Goal: Task Accomplishment & Management: Use online tool/utility

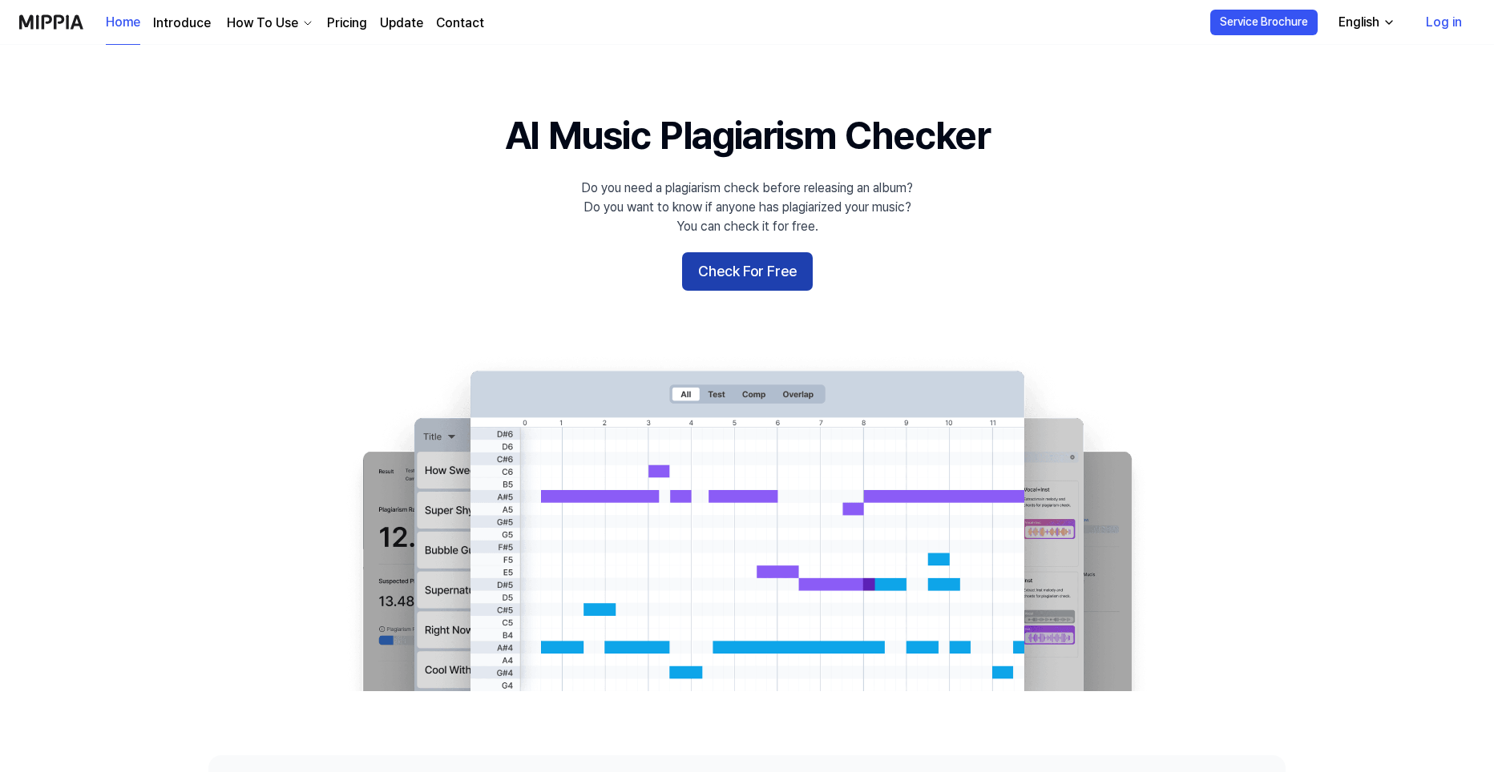
click at [752, 273] on button "Check For Free" at bounding box center [747, 271] width 131 height 38
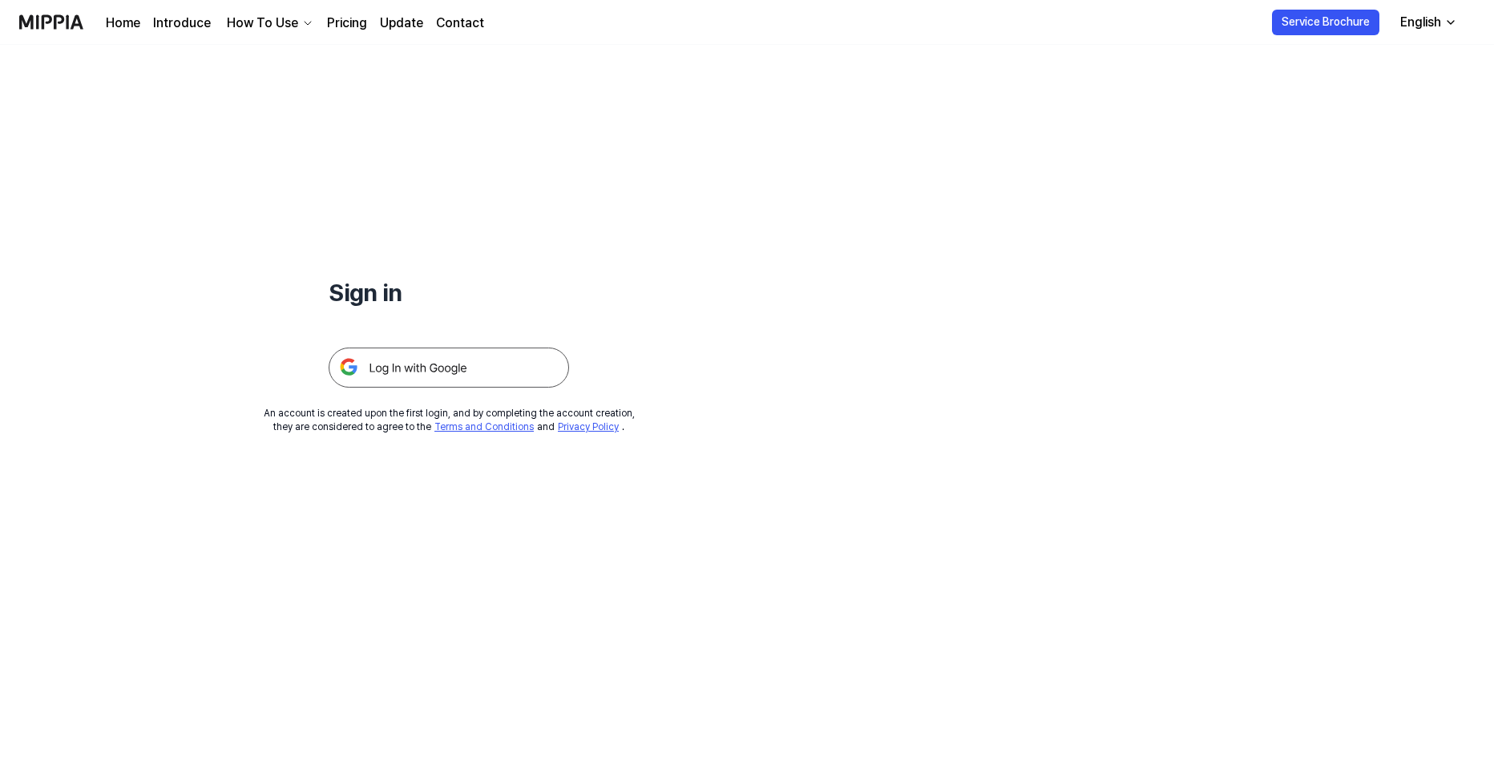
click at [420, 362] on img at bounding box center [449, 368] width 240 height 40
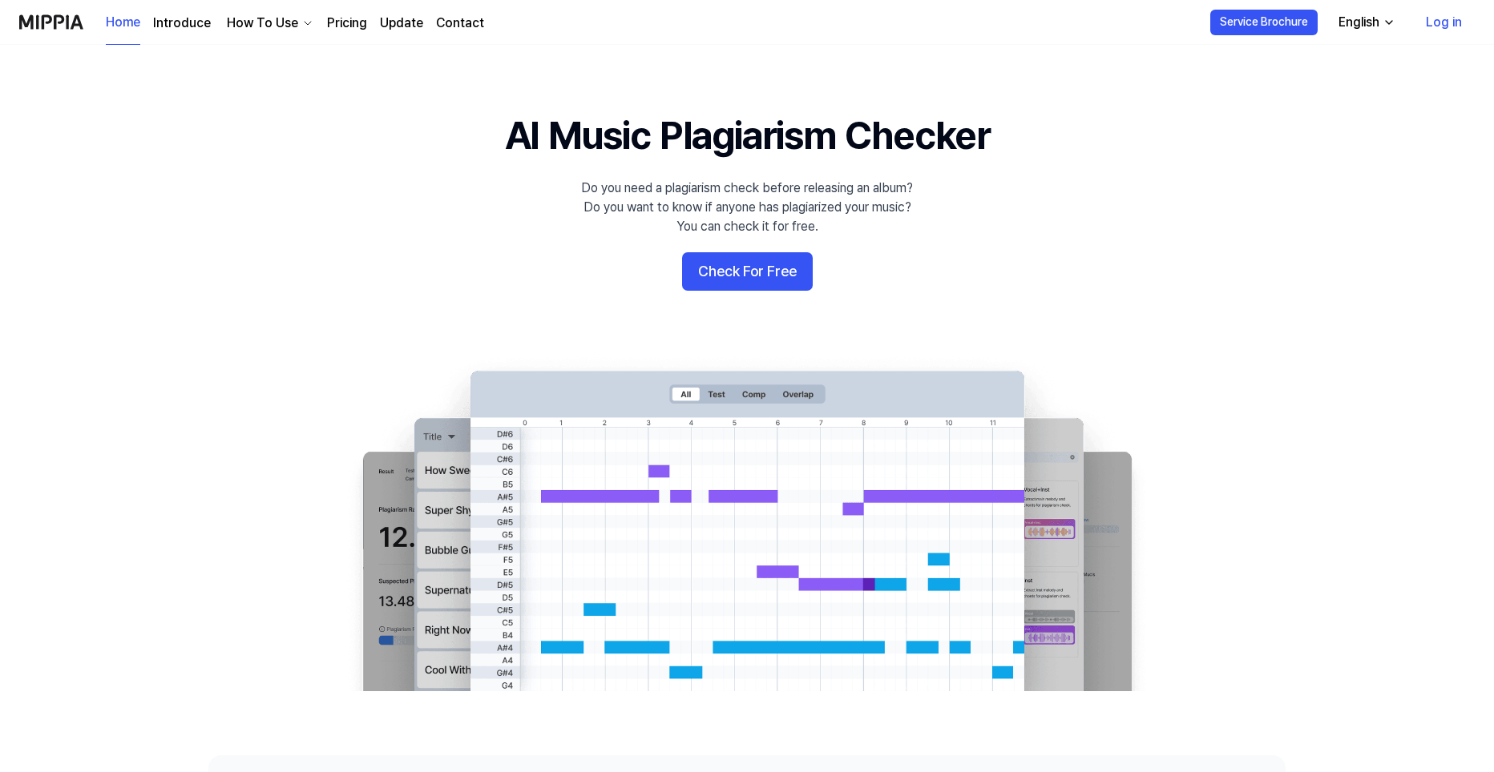
click at [1392, 22] on icon "button" at bounding box center [1388, 22] width 13 height 13
click at [1256, 236] on 배너 "AI Music Plagiarism Checker Do you need a plagiarism check before releasing an …" at bounding box center [747, 400] width 1154 height 583
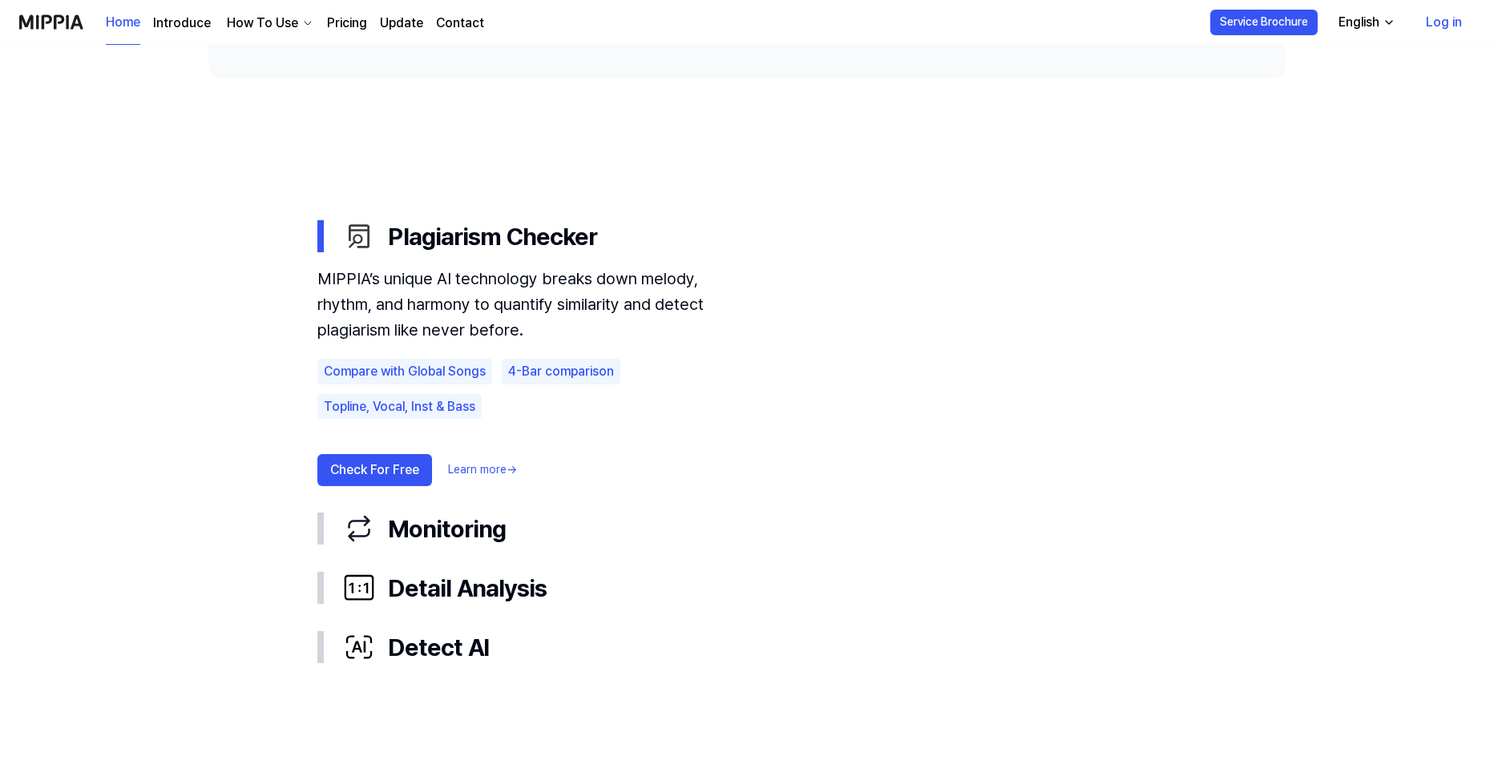
scroll to position [801, 0]
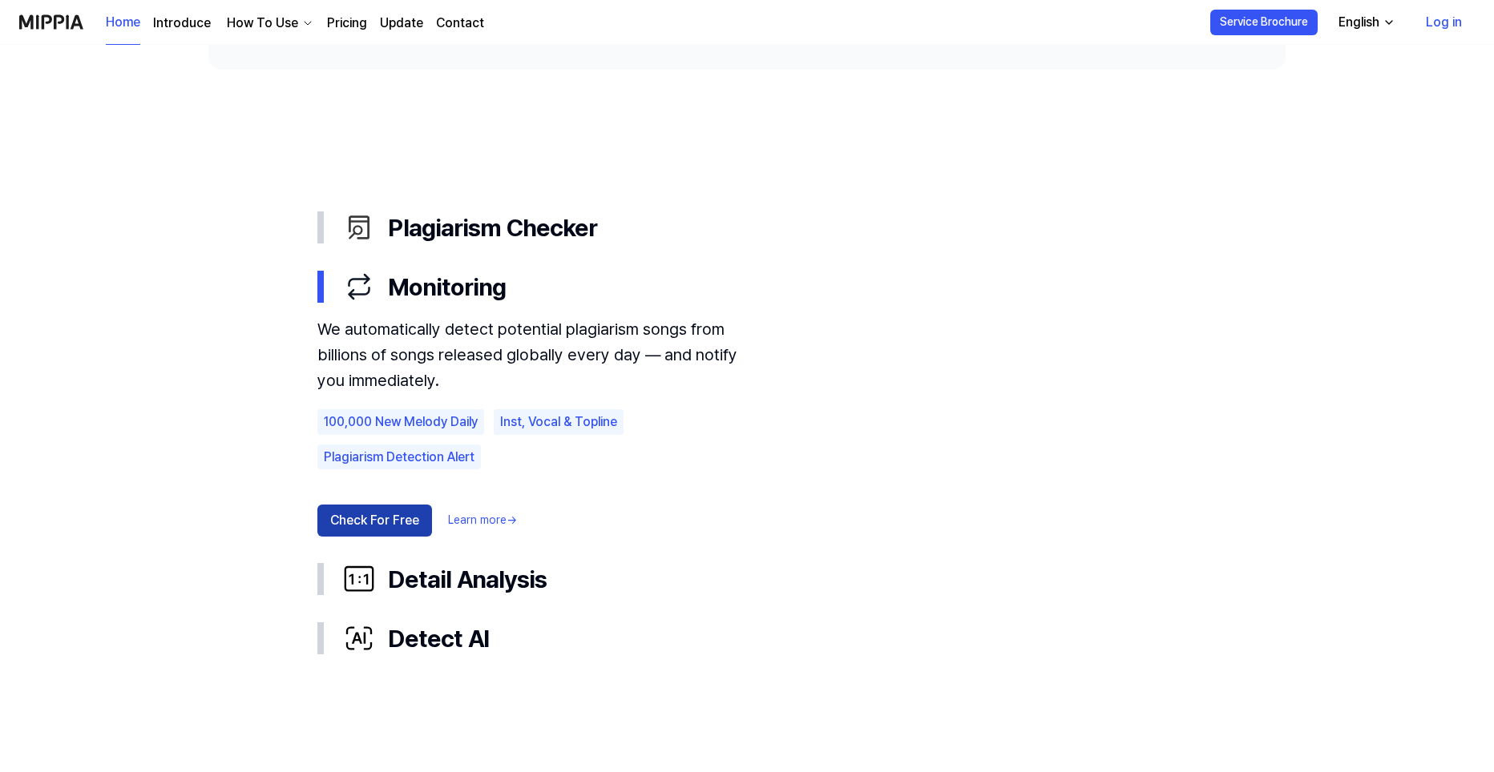
click at [380, 522] on button "Check For Free" at bounding box center [374, 521] width 115 height 32
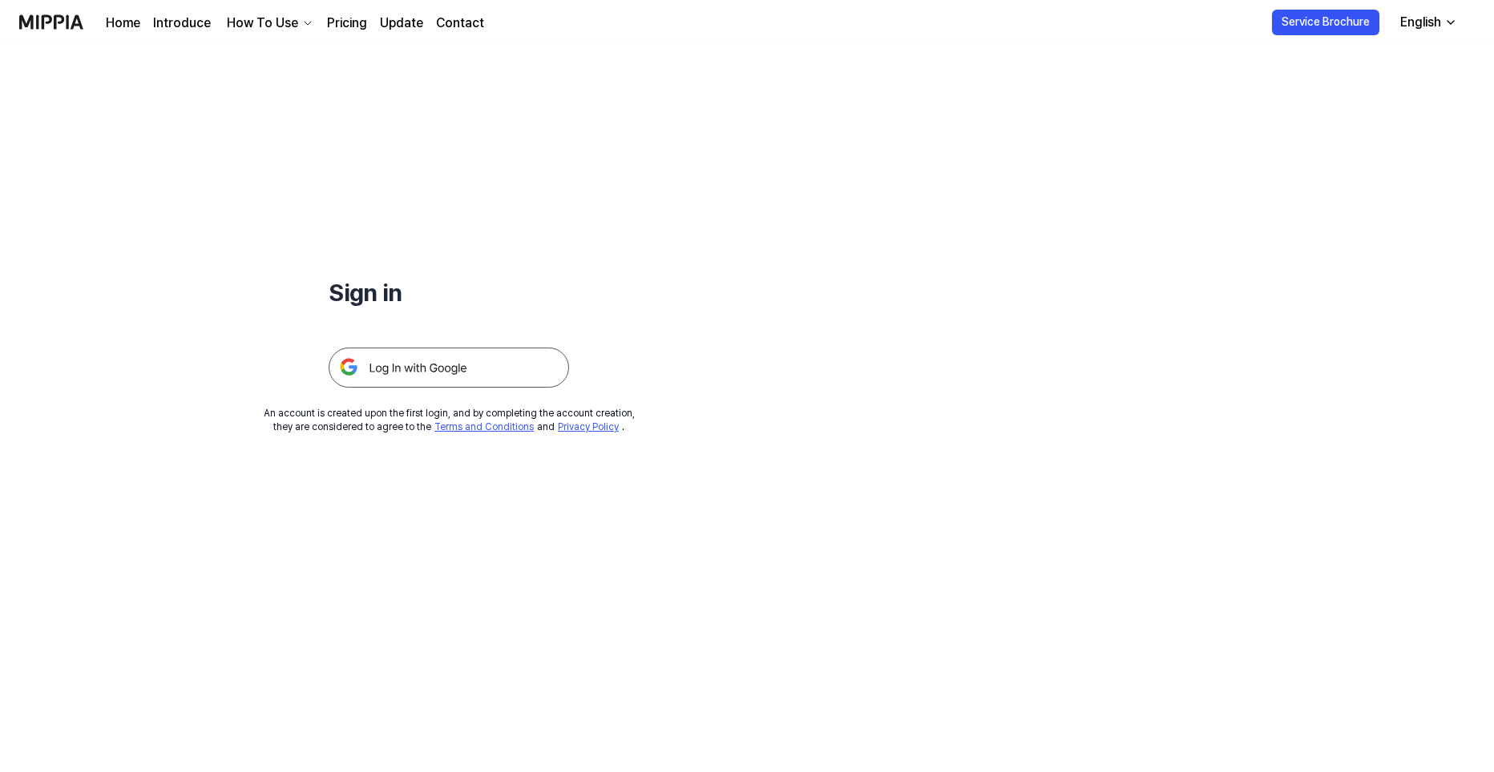
click at [448, 361] on img at bounding box center [449, 368] width 240 height 40
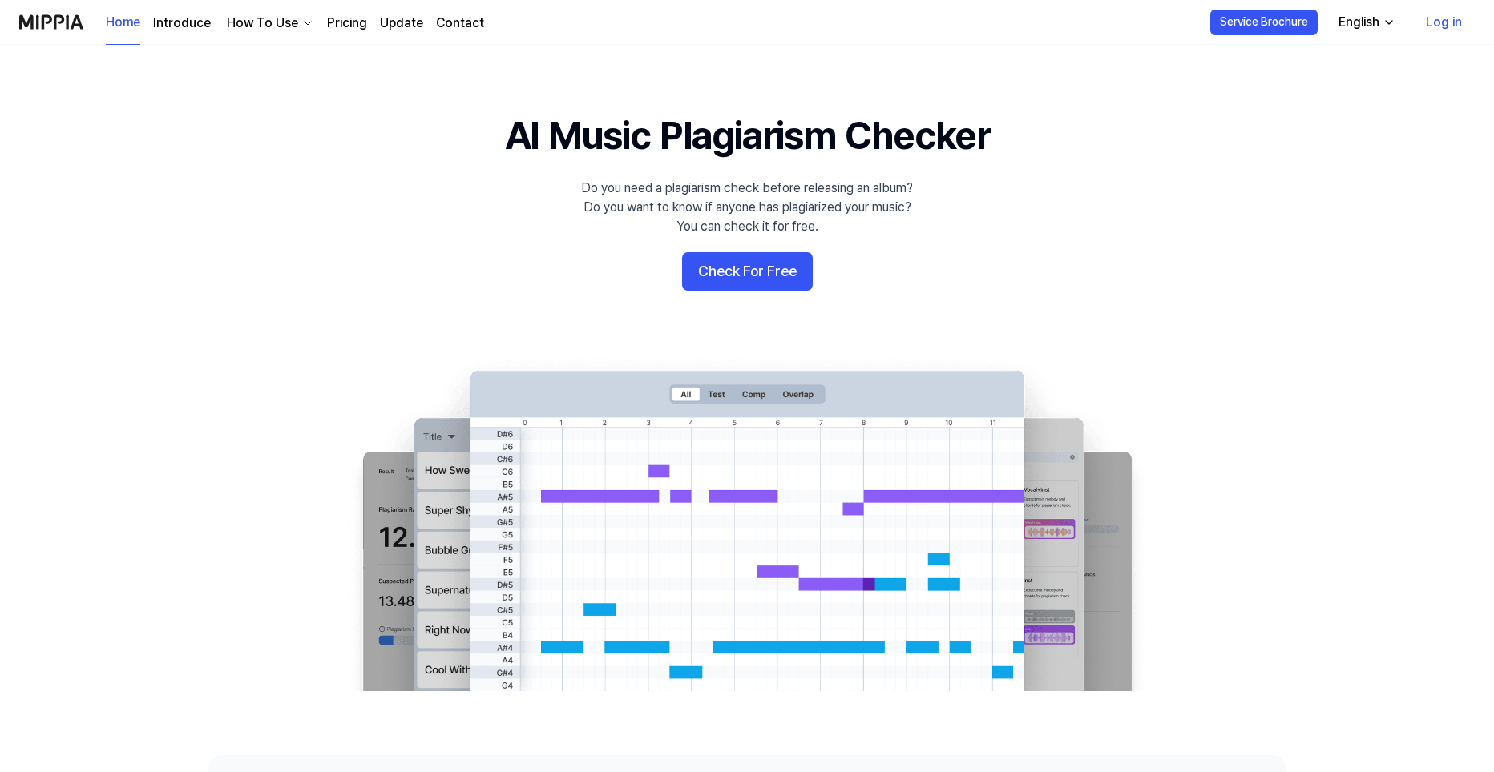
click at [732, 394] on img at bounding box center [746, 523] width 833 height 337
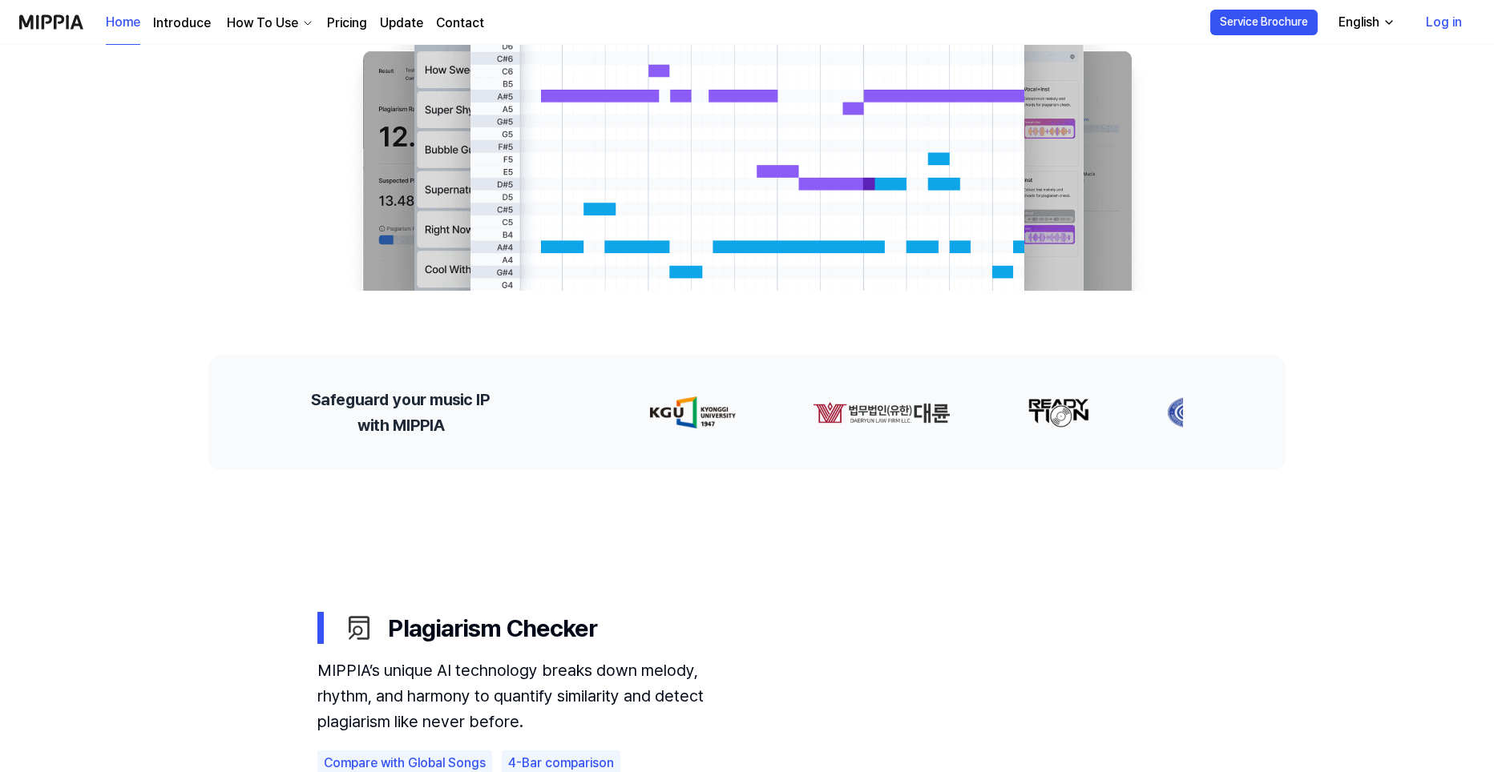
scroll to position [721, 0]
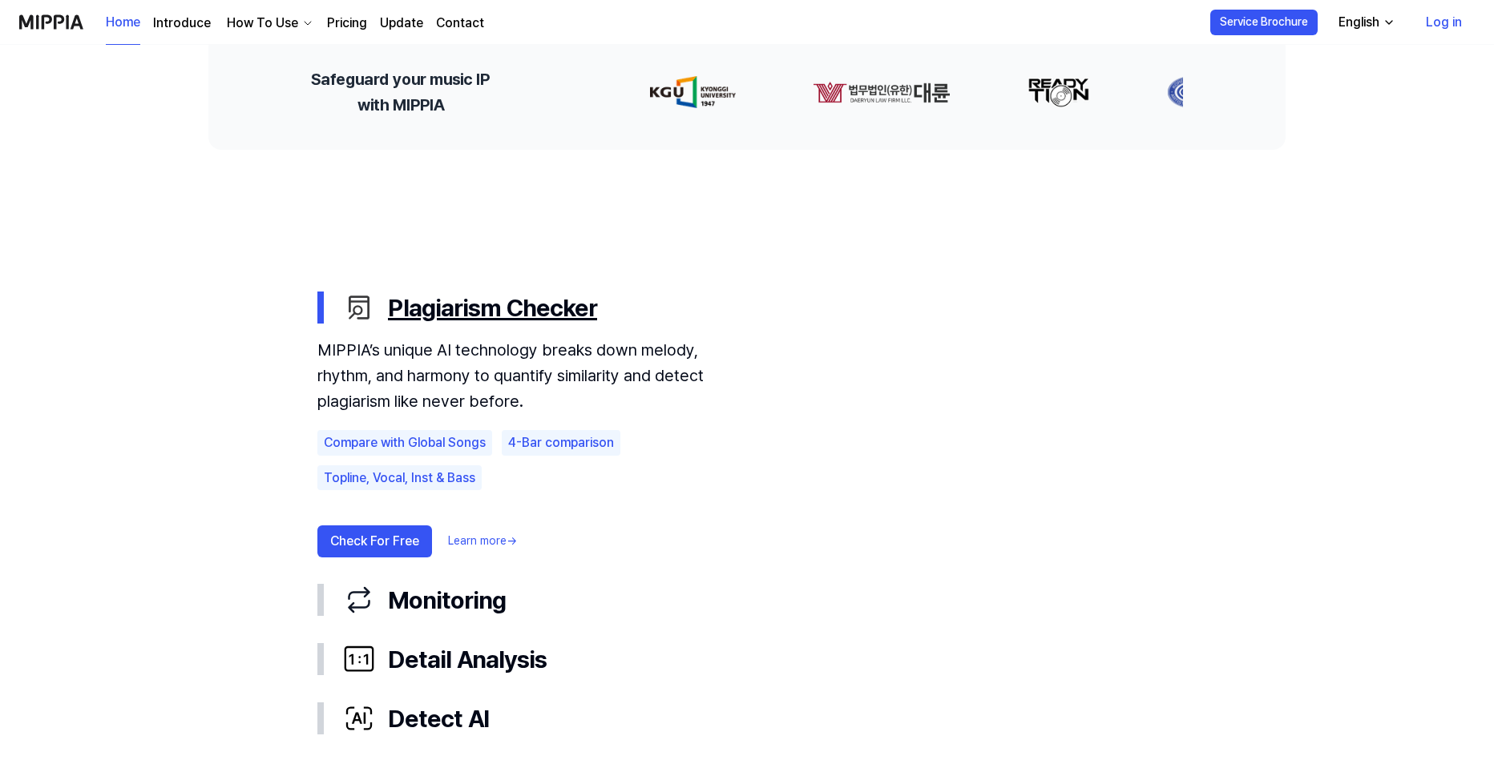
click at [530, 314] on div "Plagiarism Checker" at bounding box center [759, 308] width 833 height 34
click at [531, 313] on div "Plagiarism Checker" at bounding box center [759, 308] width 833 height 34
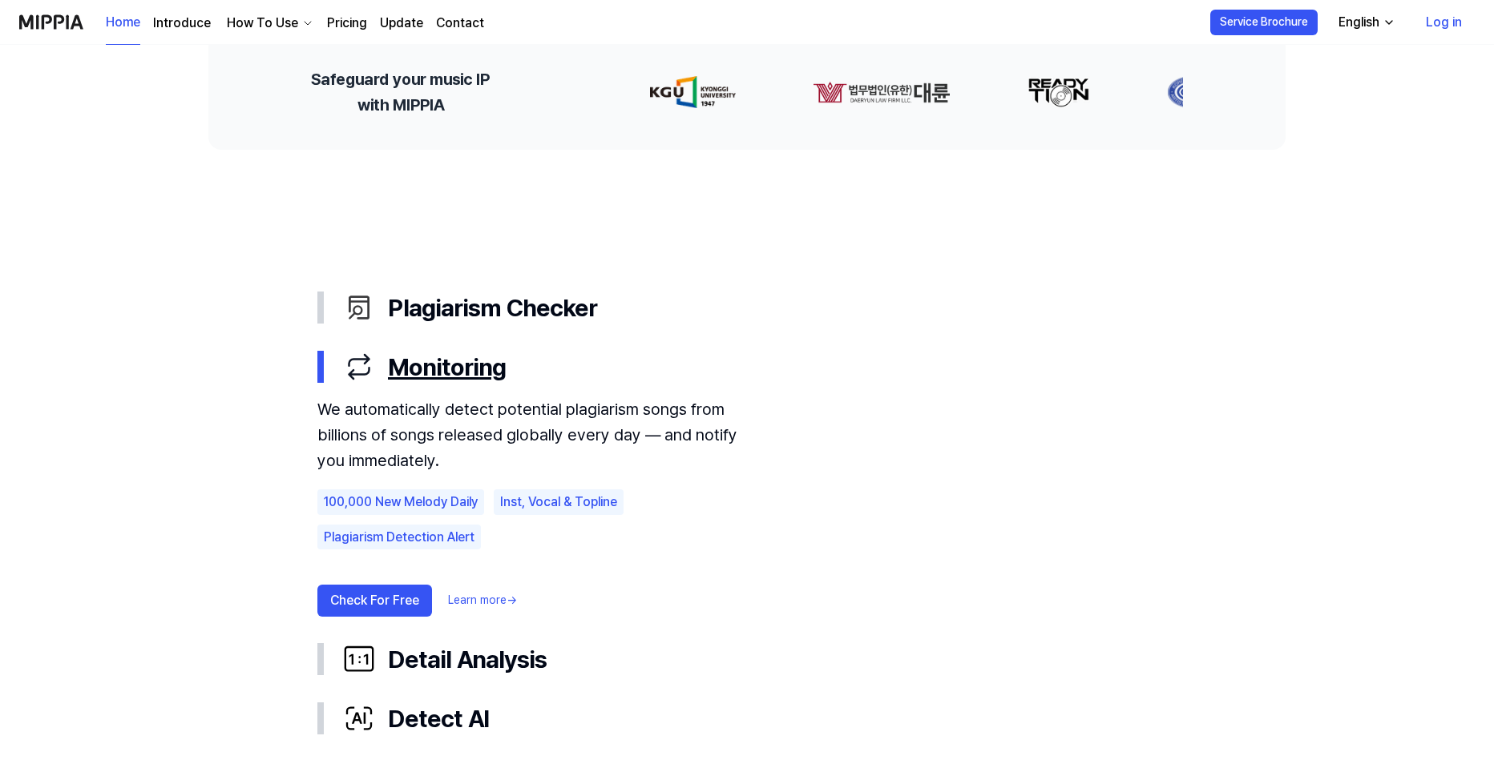
click at [465, 361] on div "Monitoring" at bounding box center [759, 367] width 833 height 34
click at [365, 599] on button "Check For Free" at bounding box center [374, 601] width 115 height 32
